Goal: Information Seeking & Learning: Learn about a topic

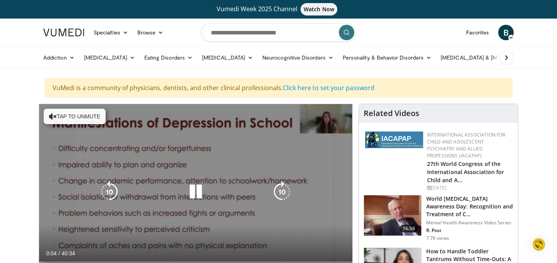
click at [53, 111] on button "Tap to unmute" at bounding box center [75, 116] width 62 height 15
click at [281, 191] on icon "Video Player" at bounding box center [282, 192] width 22 height 22
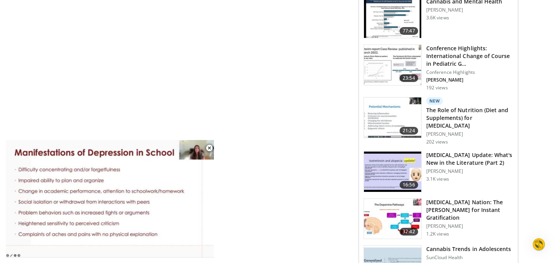
scroll to position [399, 0]
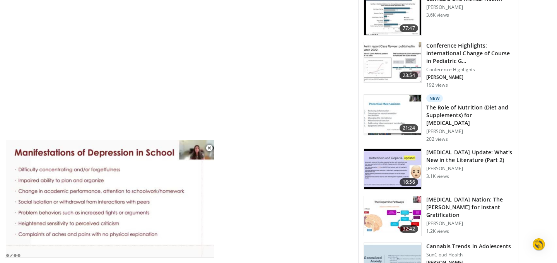
click at [399, 201] on img at bounding box center [392, 216] width 57 height 40
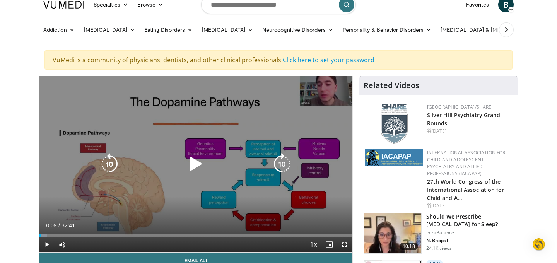
scroll to position [31, 0]
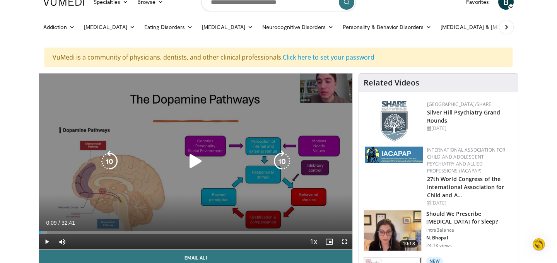
click at [191, 163] on icon "Video Player" at bounding box center [196, 161] width 22 height 22
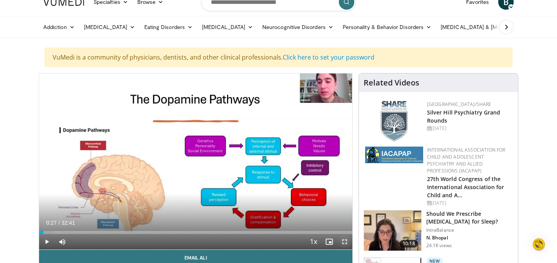
click at [345, 240] on span "Video Player" at bounding box center [344, 241] width 15 height 15
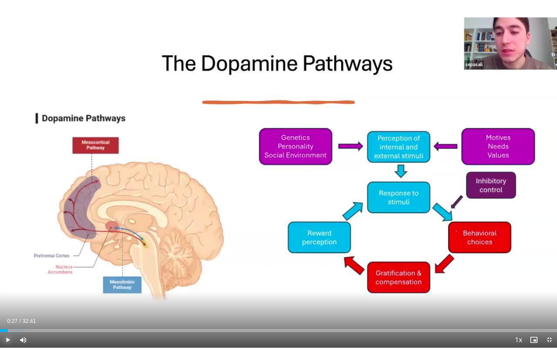
click at [7, 262] on span "Video Player" at bounding box center [7, 339] width 15 height 15
click at [546, 262] on span "Video Player" at bounding box center [548, 339] width 15 height 15
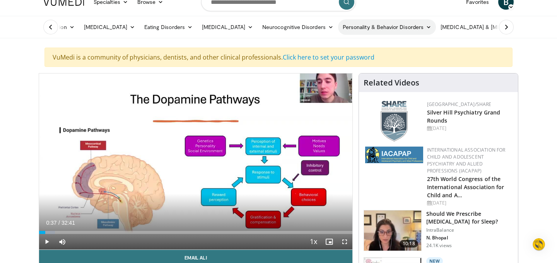
click at [385, 27] on link "Personality & Behavior Disorders" at bounding box center [387, 26] width 98 height 15
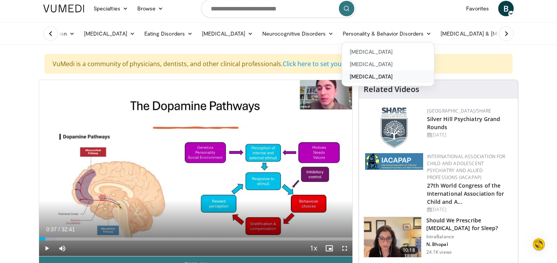
scroll to position [23, 0]
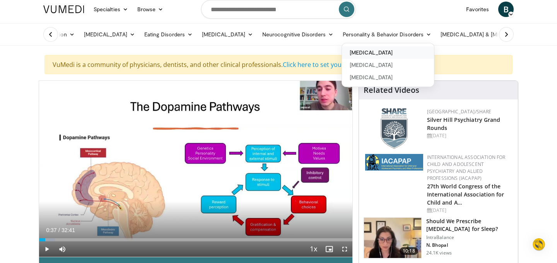
click at [403, 54] on link "[MEDICAL_DATA]" at bounding box center [388, 52] width 92 height 12
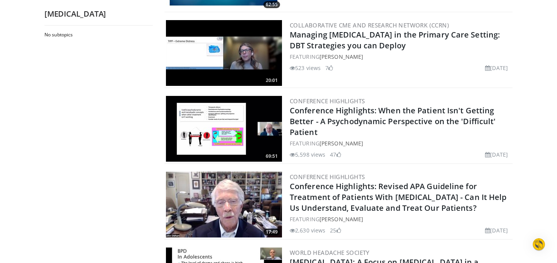
scroll to position [644, 0]
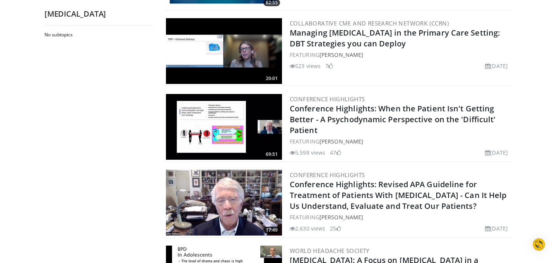
click at [216, 204] on img at bounding box center [224, 203] width 116 height 66
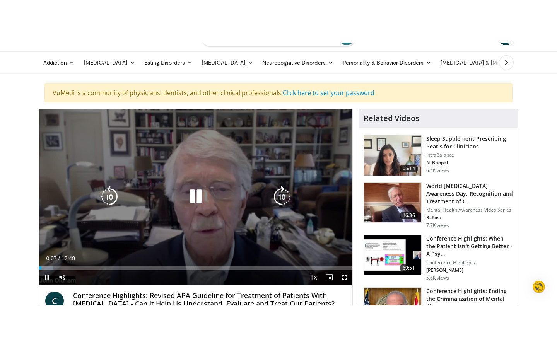
scroll to position [39, 0]
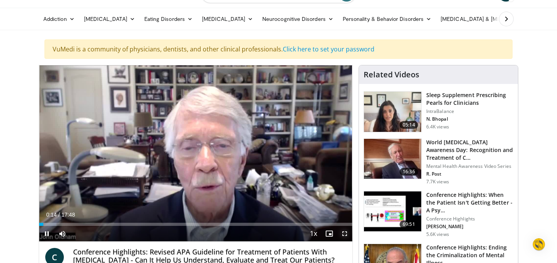
click at [344, 232] on span "Video Player" at bounding box center [344, 233] width 15 height 15
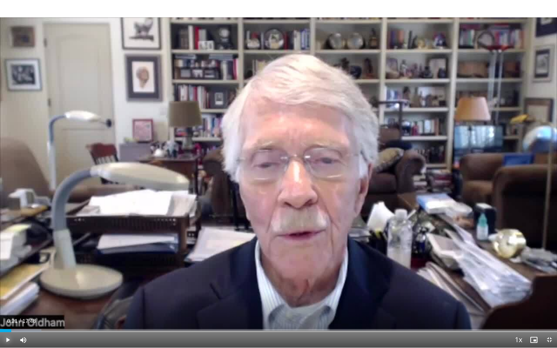
click at [7, 262] on span "Video Player" at bounding box center [7, 339] width 15 height 15
